Goal: Transaction & Acquisition: Obtain resource

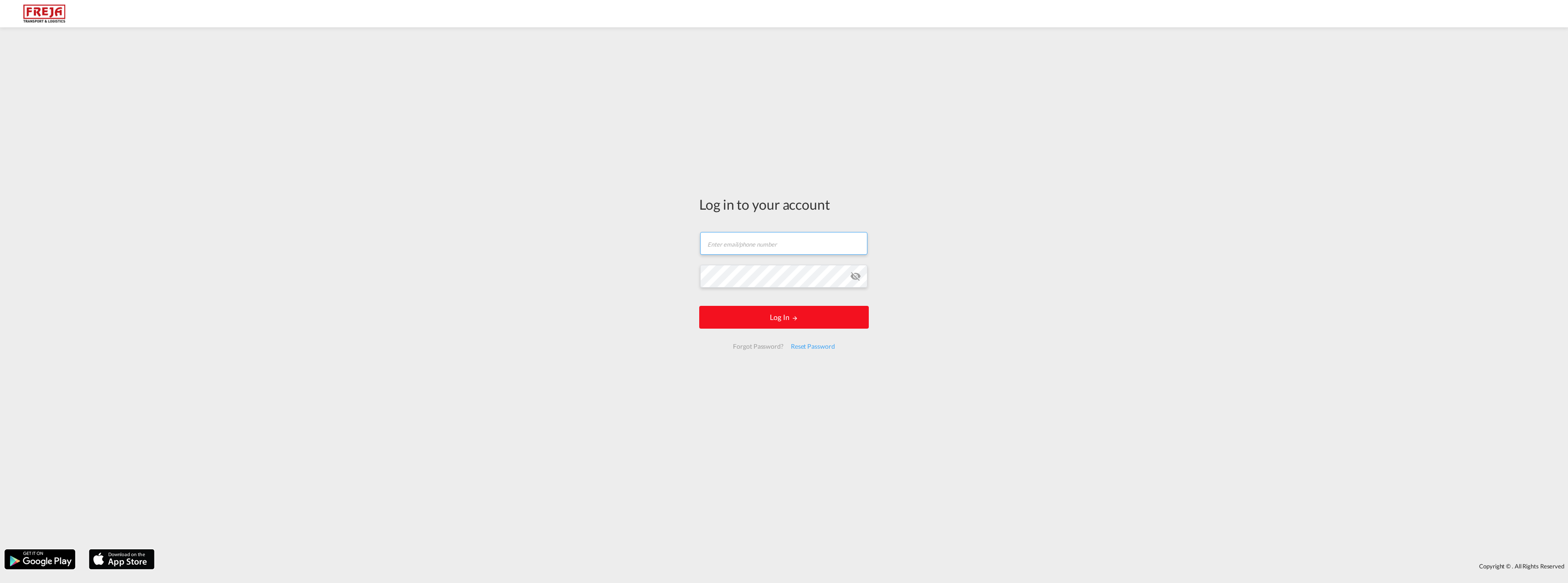
type input "[PERSON_NAME][EMAIL_ADDRESS][DOMAIN_NAME]"
click at [772, 320] on button "Log In" at bounding box center [784, 316] width 169 height 23
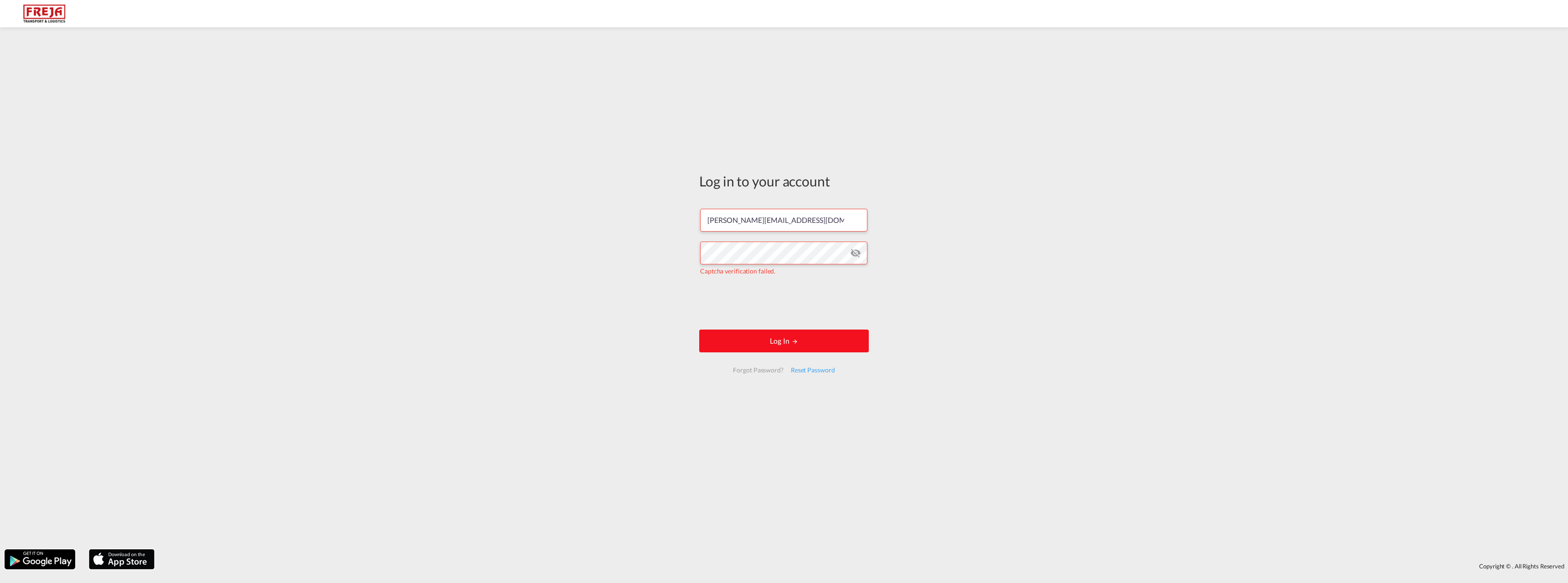
click at [784, 336] on button "Log In" at bounding box center [784, 340] width 169 height 23
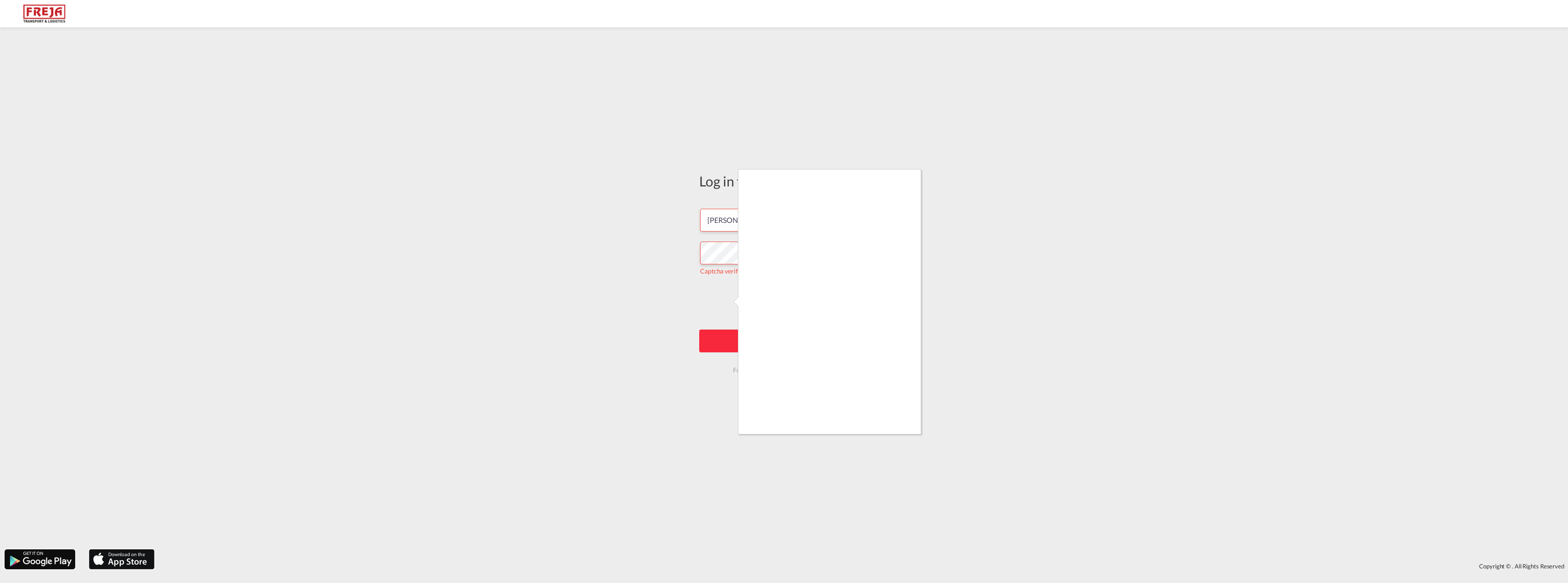
click at [723, 304] on div at bounding box center [784, 291] width 1568 height 583
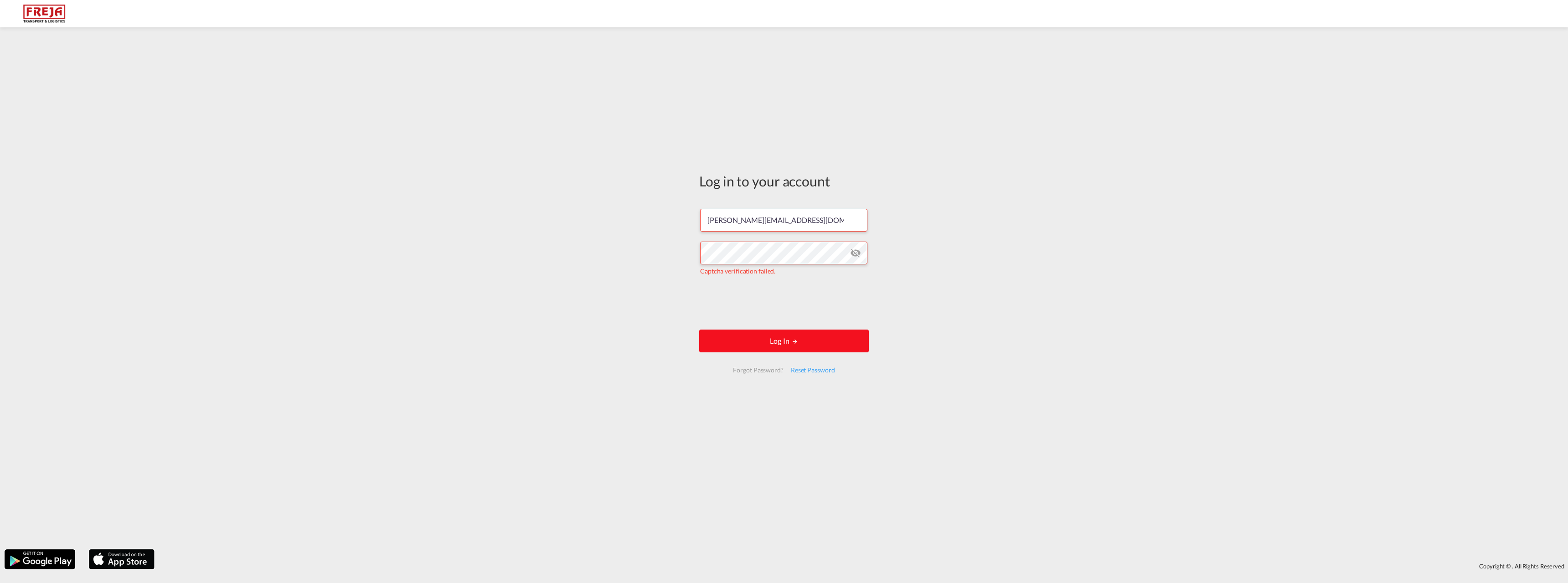
click at [782, 344] on button "Log In" at bounding box center [784, 340] width 169 height 23
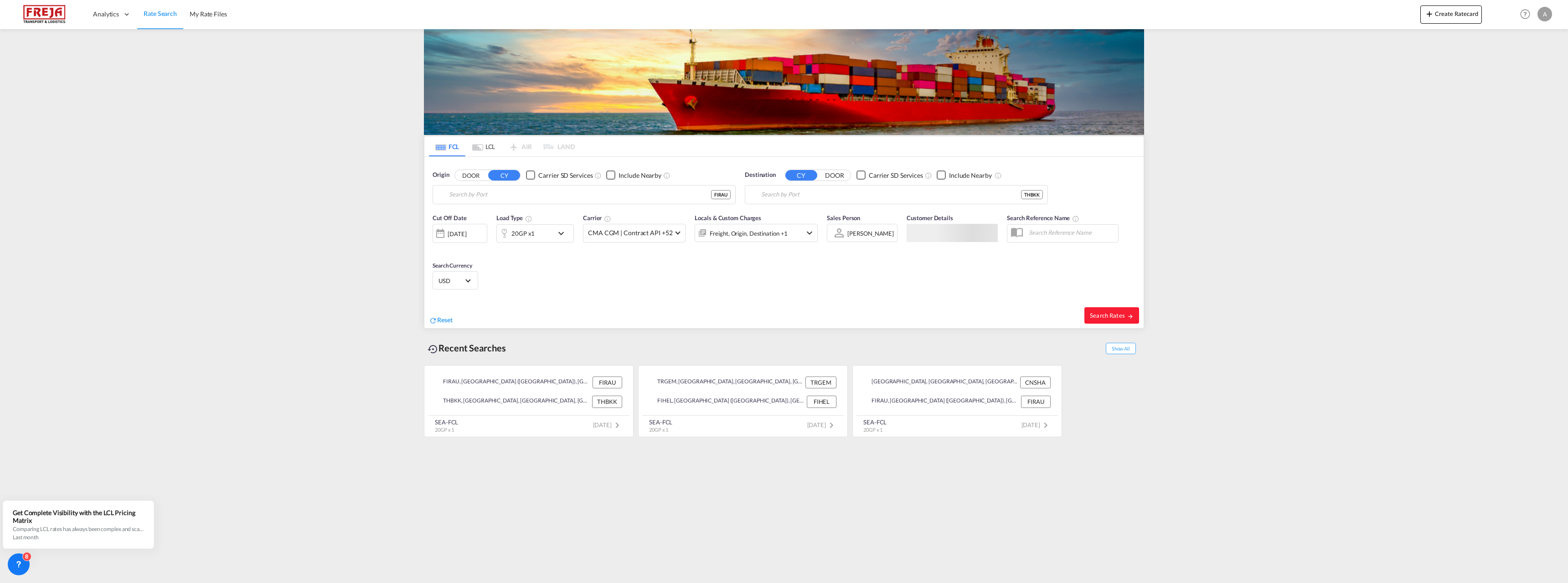
type input "Raumo (Rauma), [GEOGRAPHIC_DATA]"
type input "[GEOGRAPHIC_DATA], THBKK"
